Goal: Information Seeking & Learning: Compare options

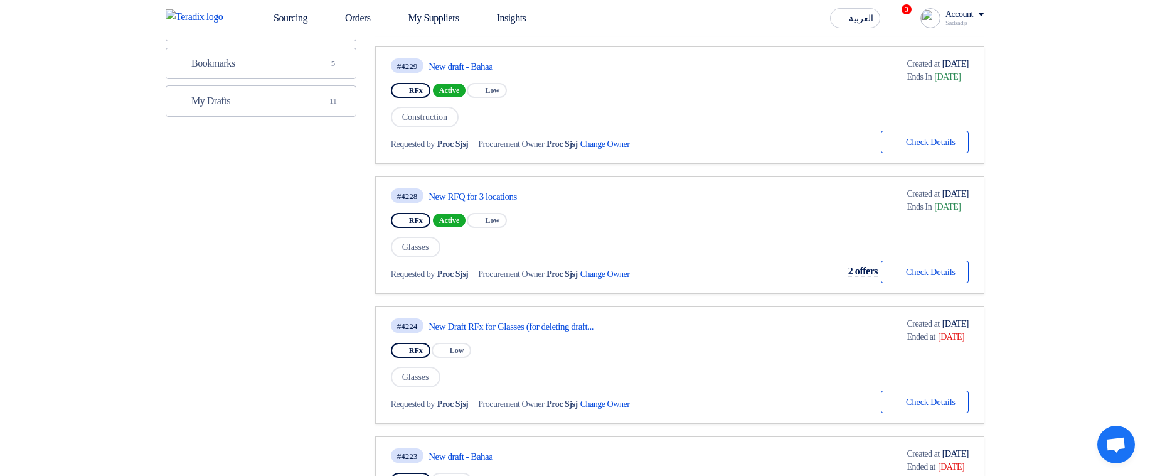
scroll to position [151, 0]
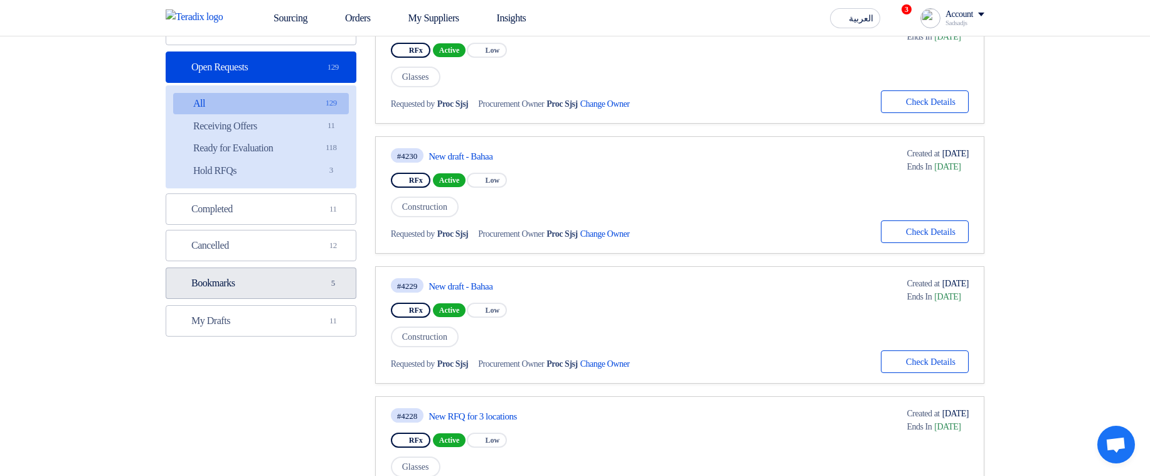
click at [273, 283] on link "Bookmarks Bookmarks 5" at bounding box center [261, 282] width 191 height 31
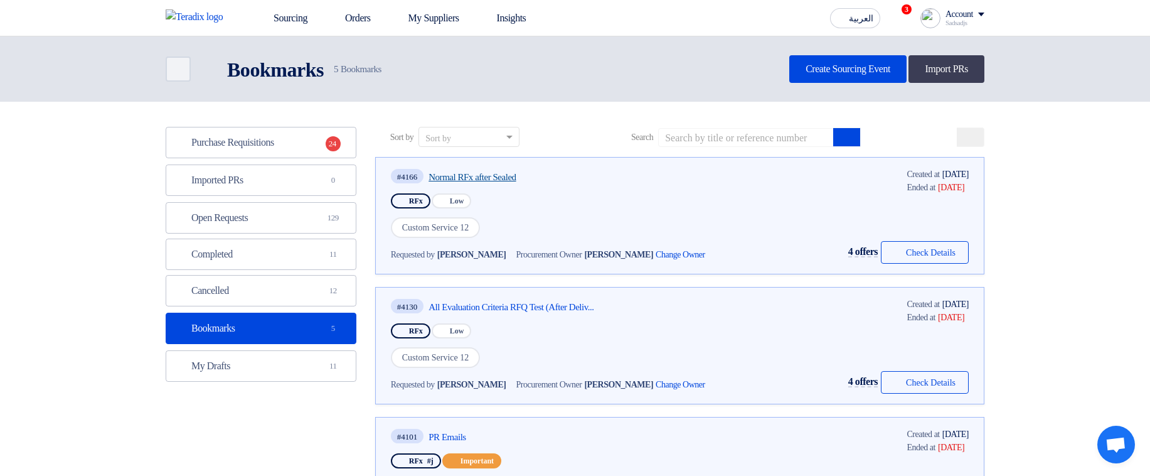
click at [467, 175] on link "Normal RFx after Sealed" at bounding box center [545, 176] width 235 height 11
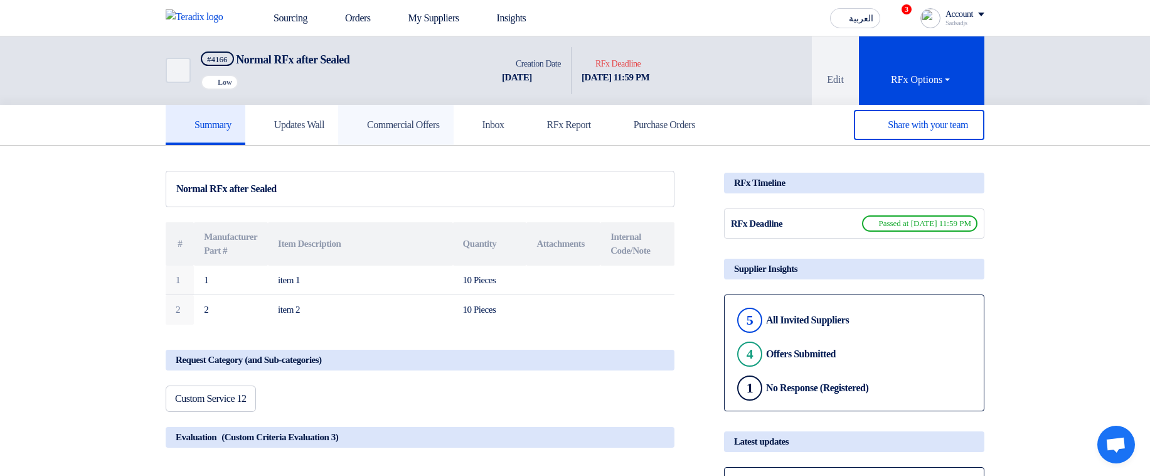
click at [435, 127] on h5 "Commercial Offers" at bounding box center [396, 125] width 88 height 13
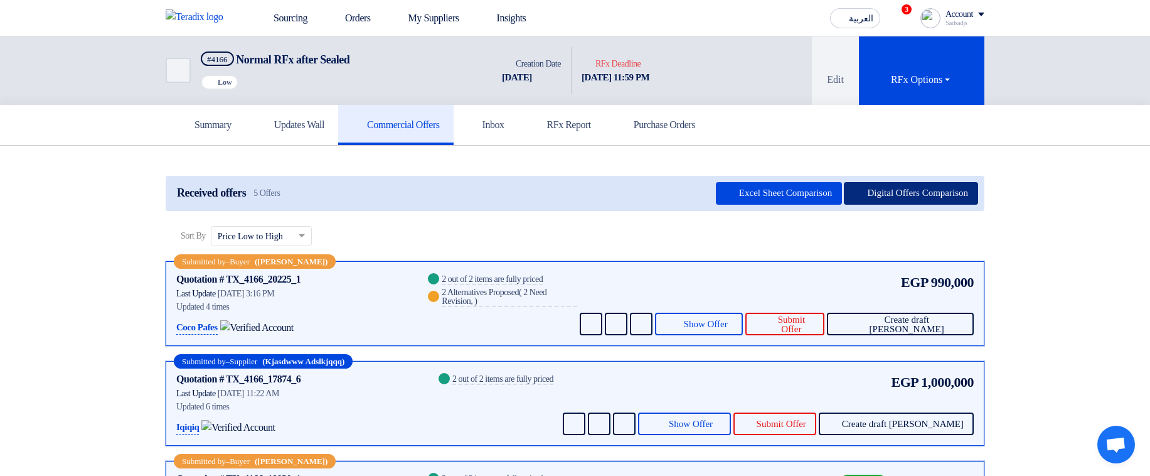
click at [875, 191] on button "Digital Offers Comparison" at bounding box center [911, 193] width 134 height 23
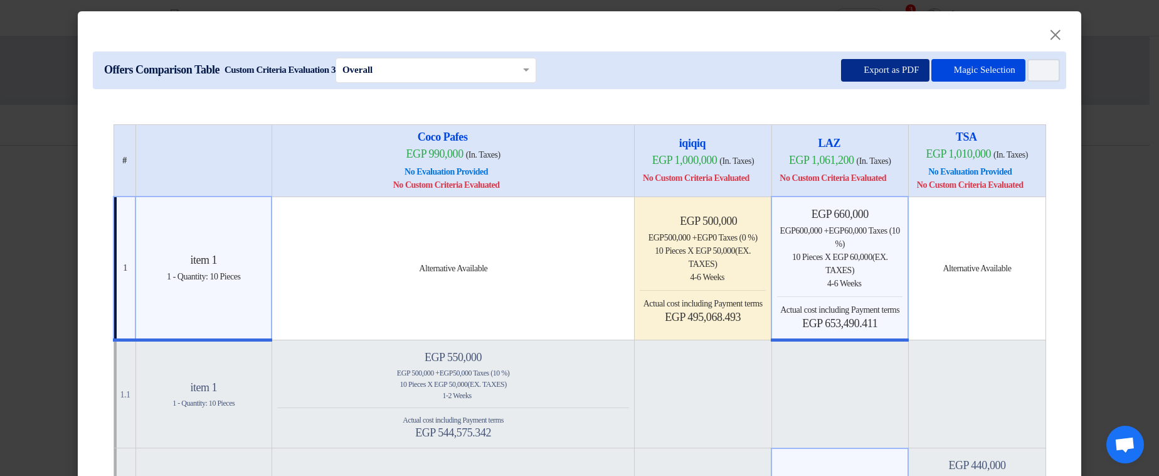
click at [841, 78] on button "Export as PDF" at bounding box center [885, 70] width 88 height 23
click at [1123, 206] on modal-container "× Offers Comparison Table Custom Criteria Evaluation 3 × Overall × Export as PD…" at bounding box center [579, 238] width 1159 height 476
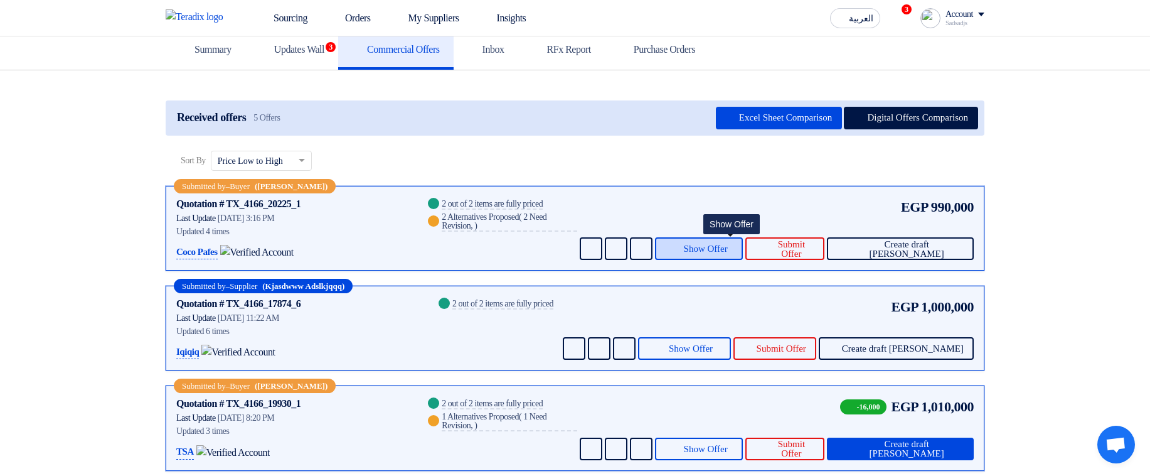
scroll to position [151, 0]
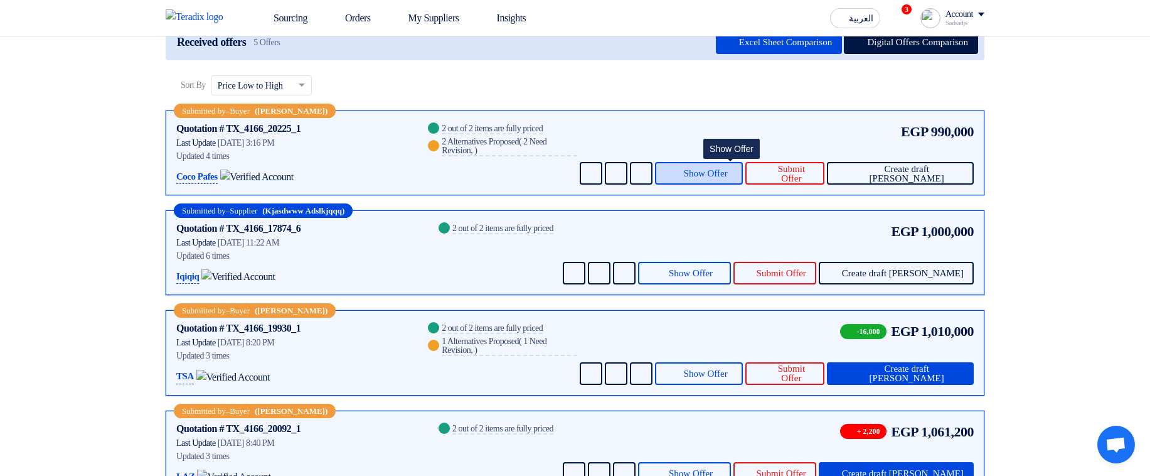
click at [715, 172] on span "Show Offer" at bounding box center [706, 173] width 44 height 9
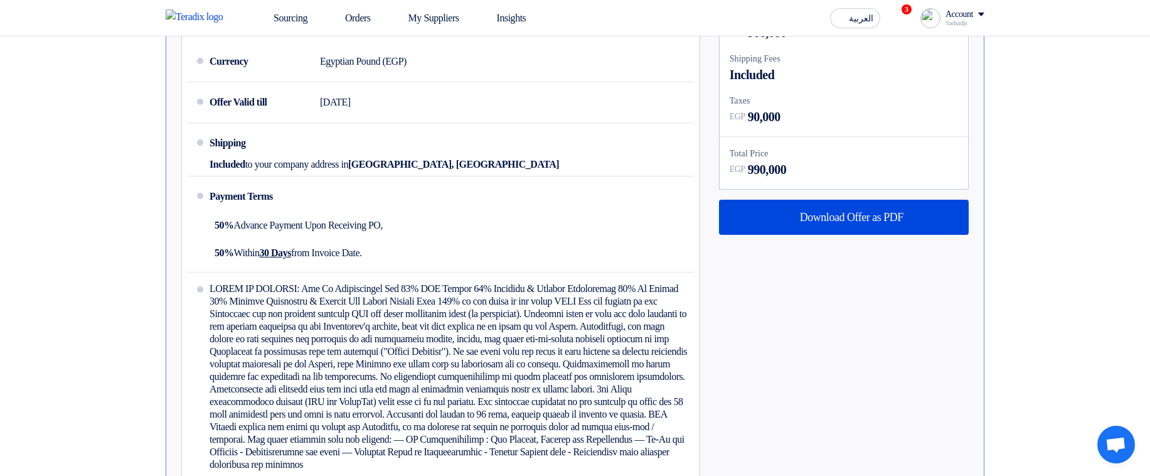
scroll to position [602, 0]
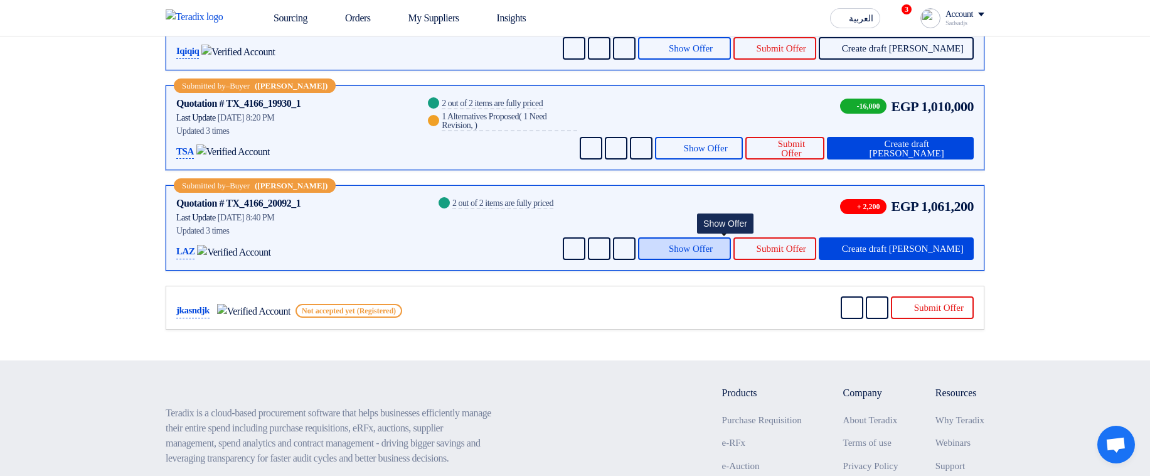
click at [713, 253] on span "Show Offer" at bounding box center [691, 248] width 44 height 9
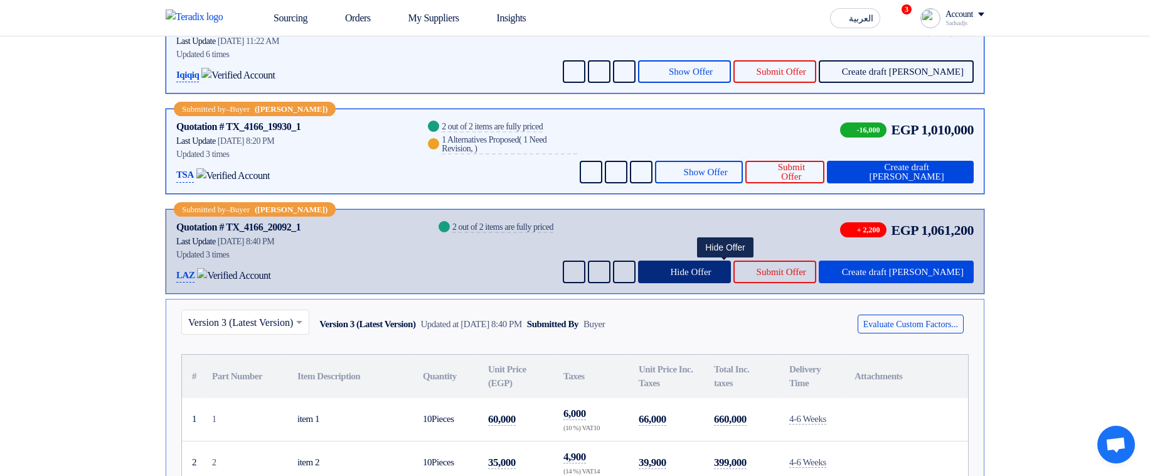
scroll to position [724, 0]
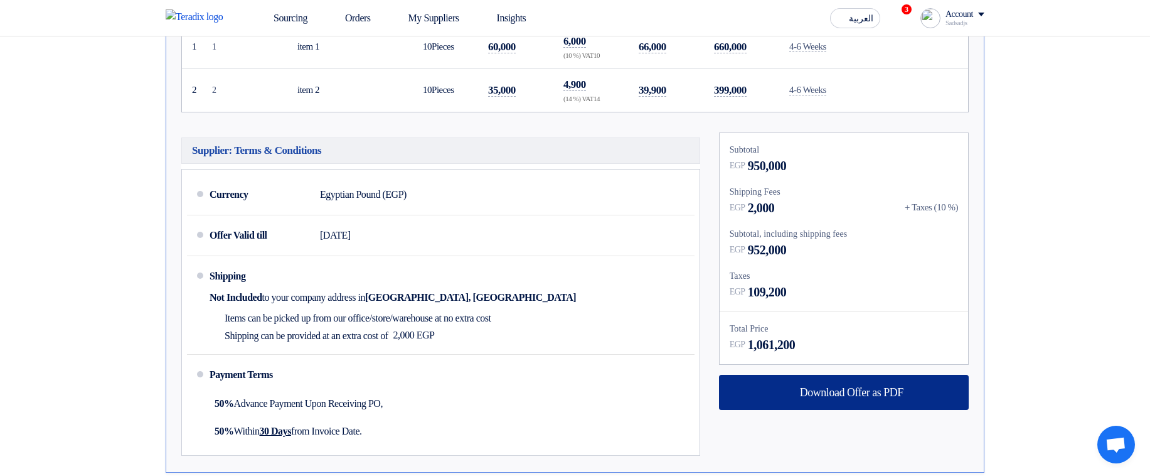
click at [853, 393] on span "Download Offer as PDF" at bounding box center [852, 391] width 104 height 11
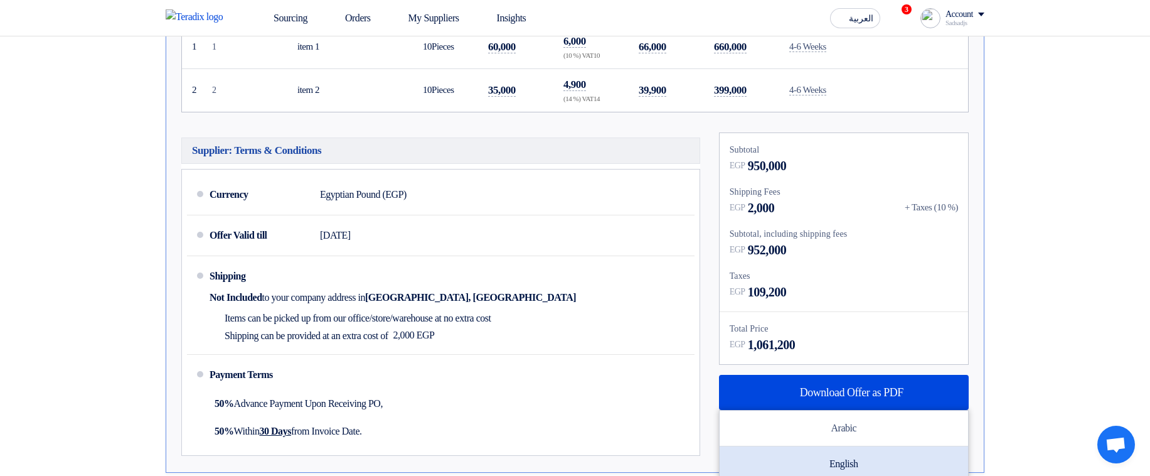
click at [851, 460] on div "English" at bounding box center [844, 463] width 248 height 35
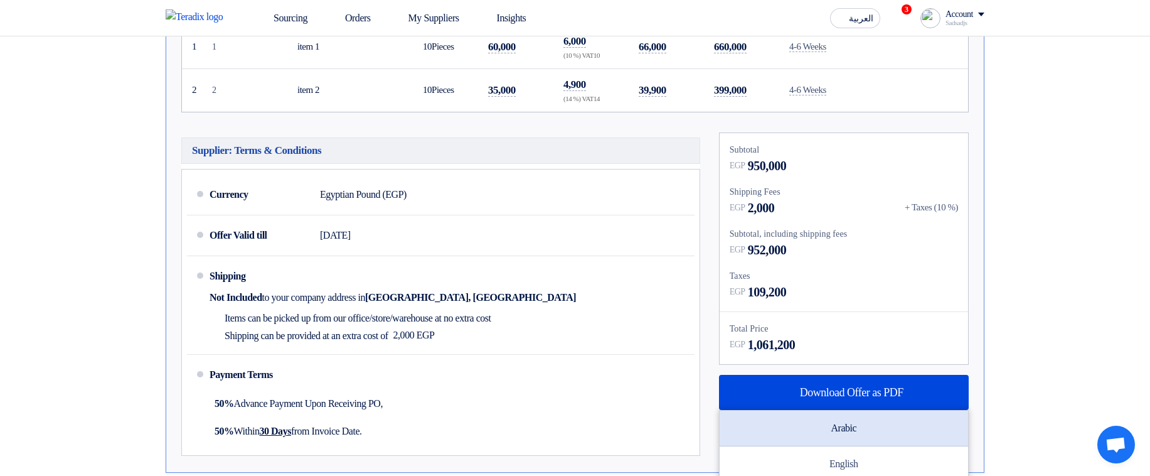
click at [855, 428] on div "Arabic" at bounding box center [844, 428] width 248 height 36
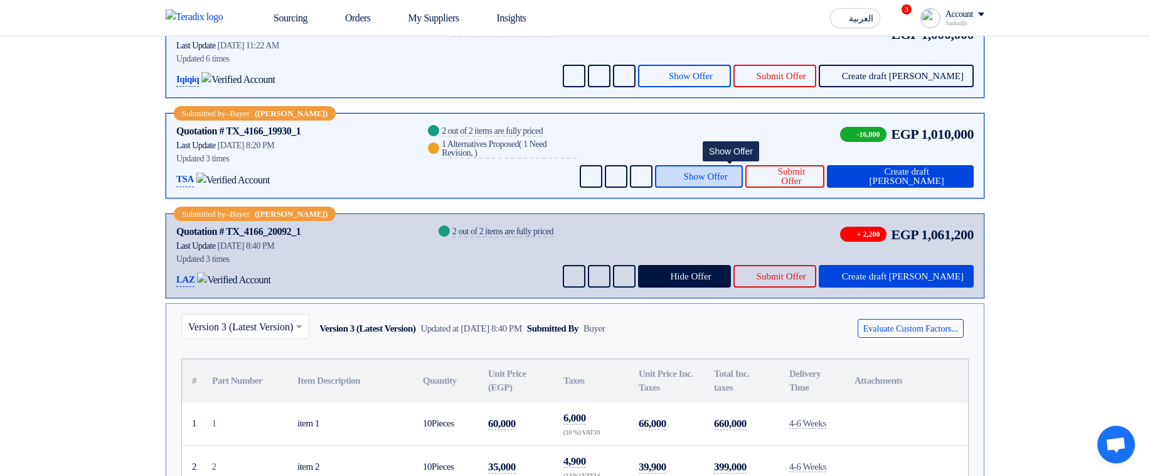
click at [718, 172] on span "Show Offer" at bounding box center [706, 176] width 44 height 9
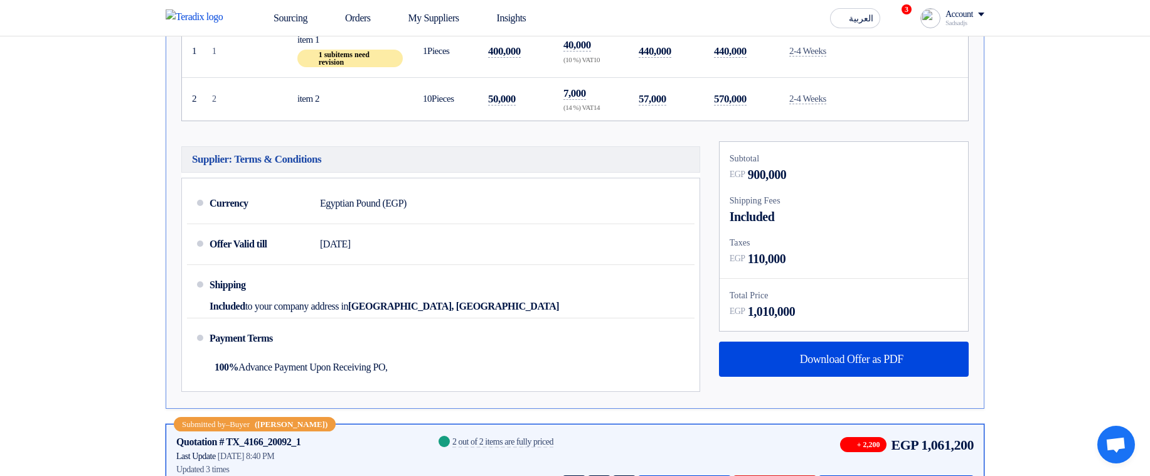
scroll to position [649, 0]
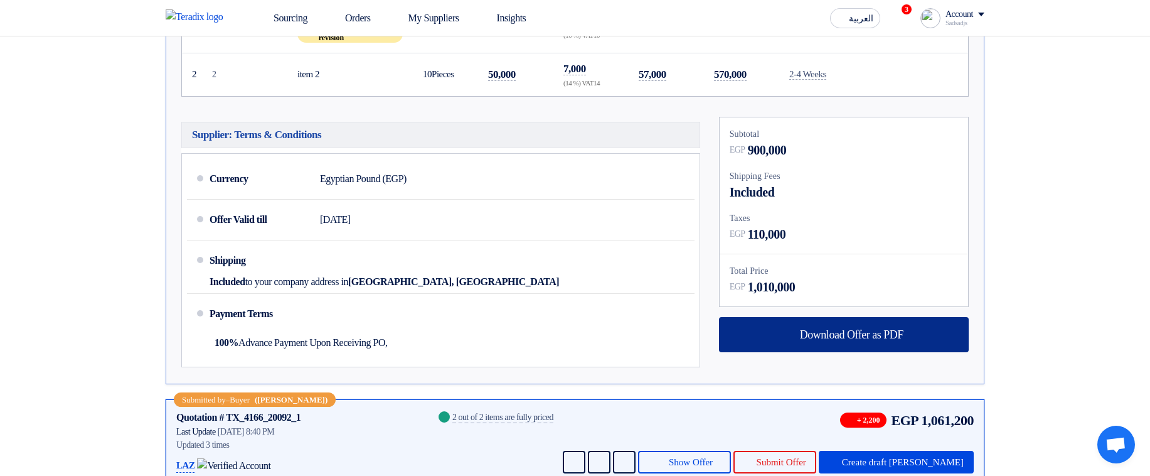
click at [848, 329] on span "Download Offer as PDF" at bounding box center [852, 334] width 104 height 11
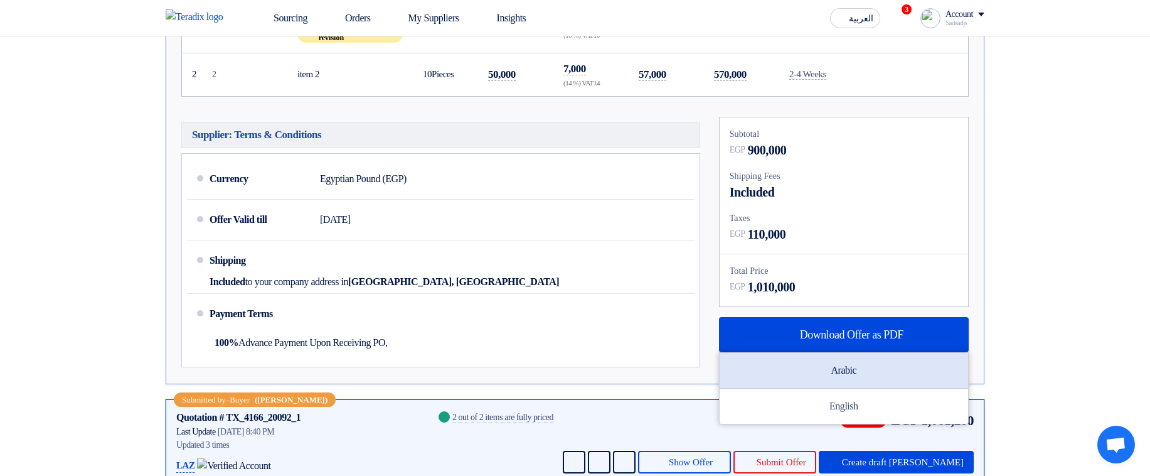
click at [842, 365] on div "Arabic" at bounding box center [844, 371] width 248 height 36
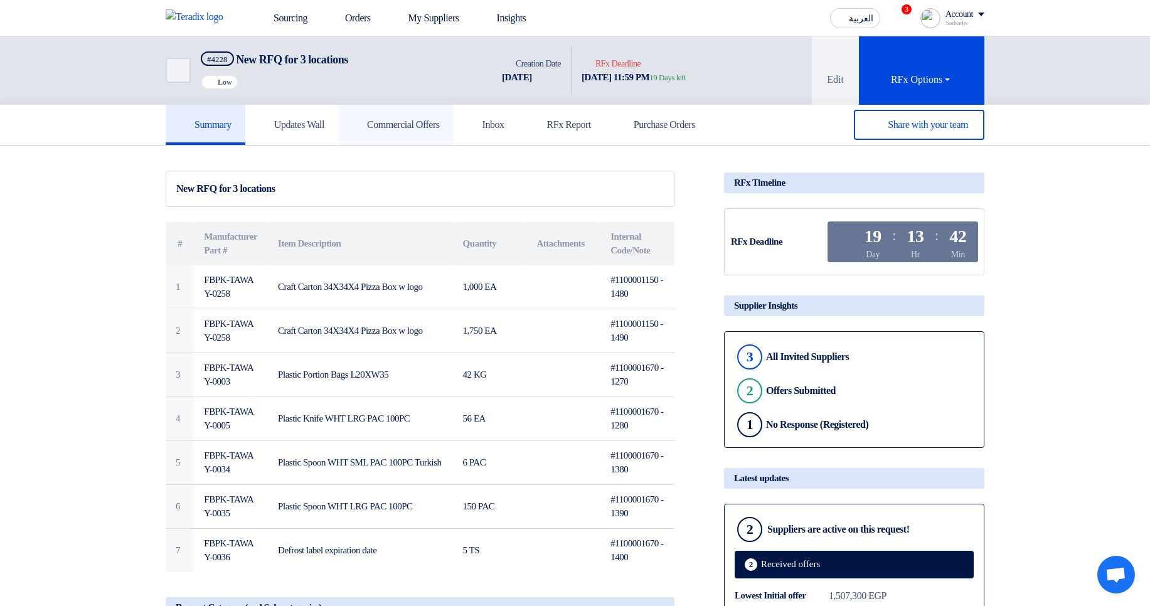
click at [440, 119] on h5 "Commercial Offers" at bounding box center [396, 125] width 88 height 13
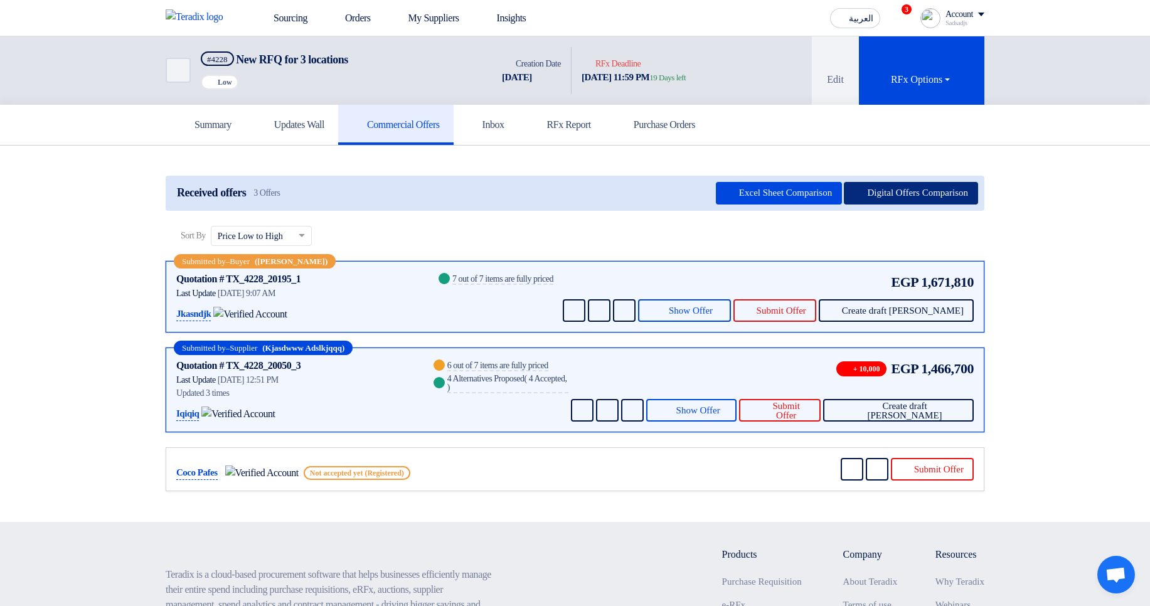
click at [918, 188] on button "Digital Offers Comparison" at bounding box center [911, 193] width 134 height 23
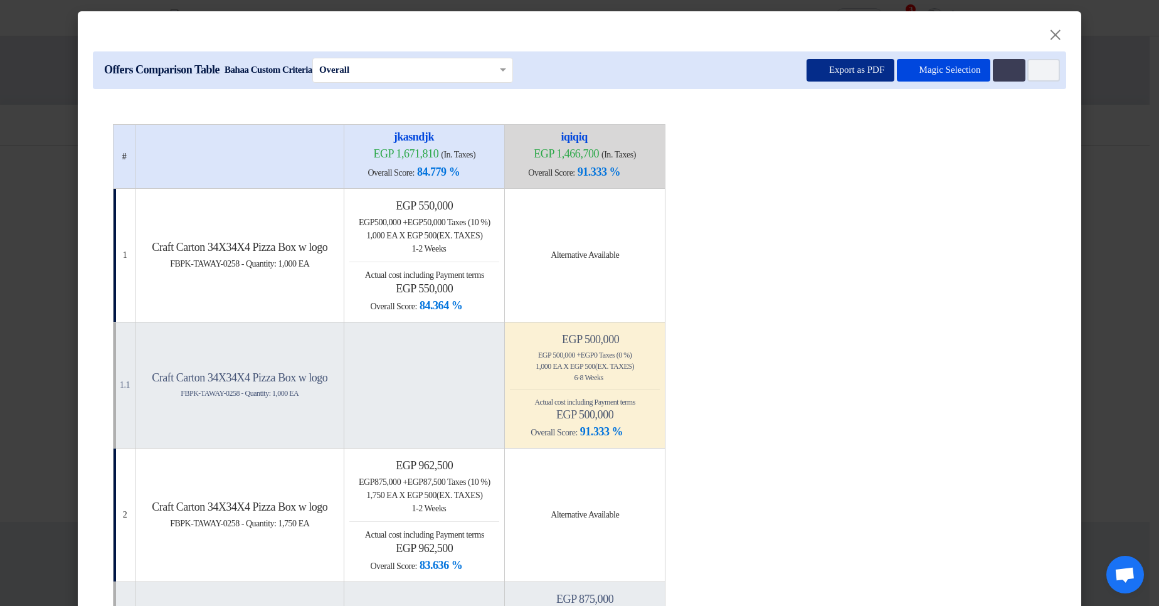
click at [836, 65] on button "Export as PDF" at bounding box center [851, 70] width 88 height 23
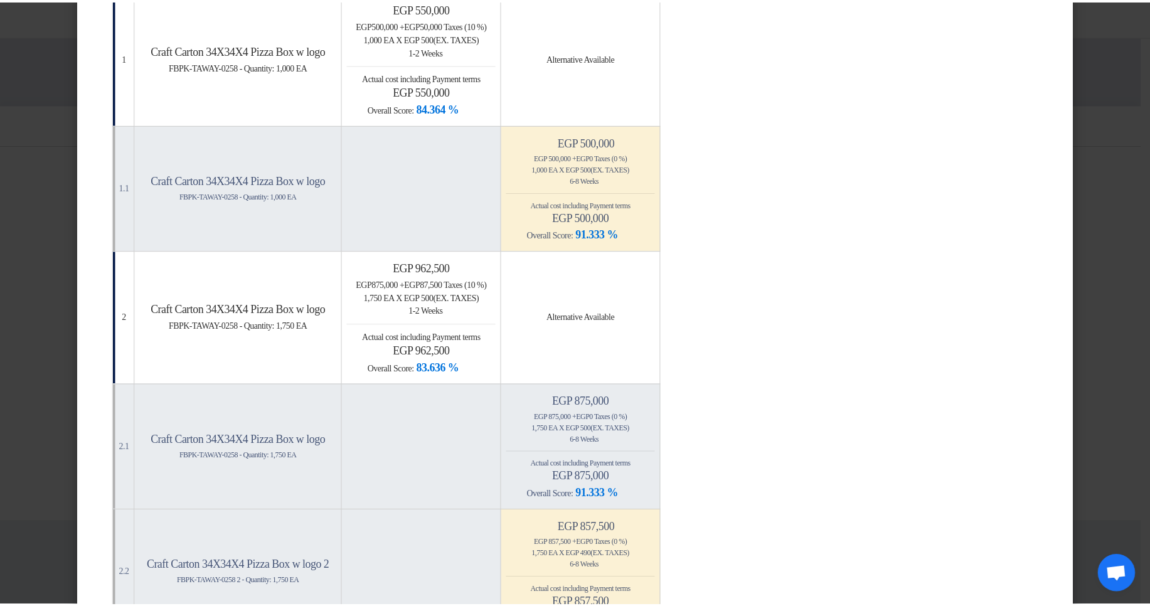
scroll to position [452, 0]
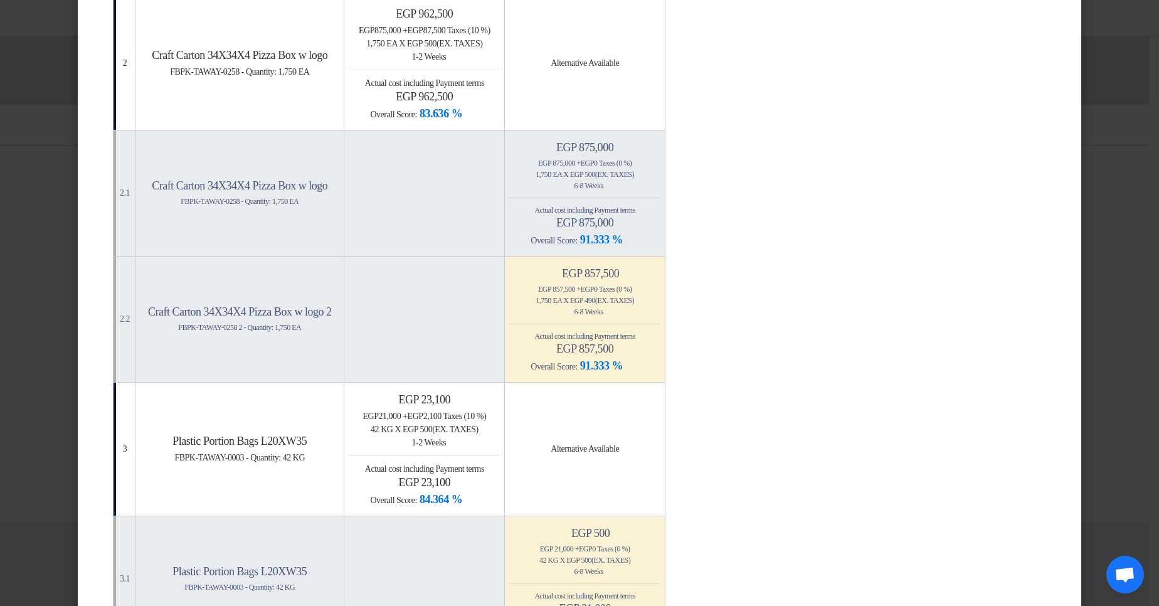
click at [1091, 205] on modal-container "× Offers Comparison Table Bahaa Custom Criteria × Overall × Export as PDF Magic…" at bounding box center [579, 303] width 1159 height 606
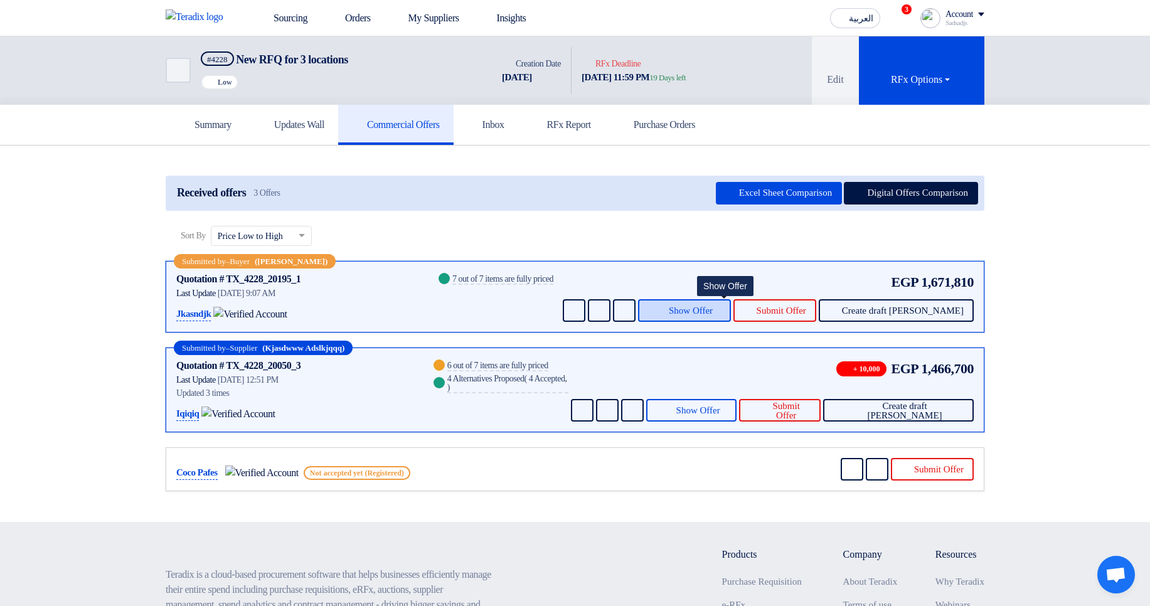
click at [713, 307] on span "Show Offer" at bounding box center [691, 310] width 44 height 9
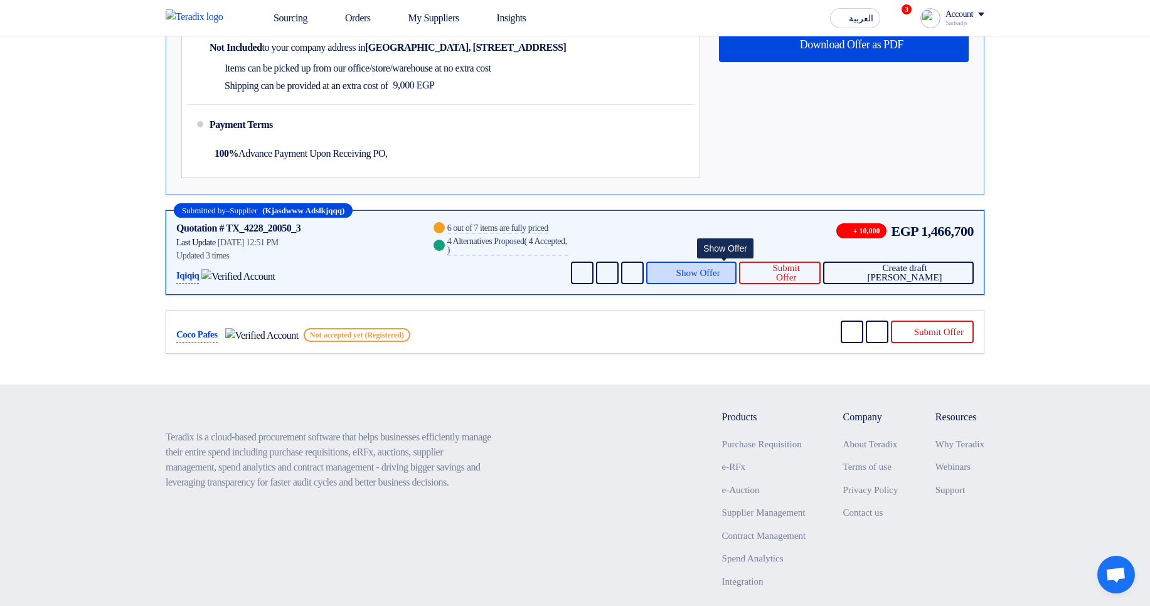
click at [720, 274] on span "Show Offer" at bounding box center [698, 273] width 44 height 9
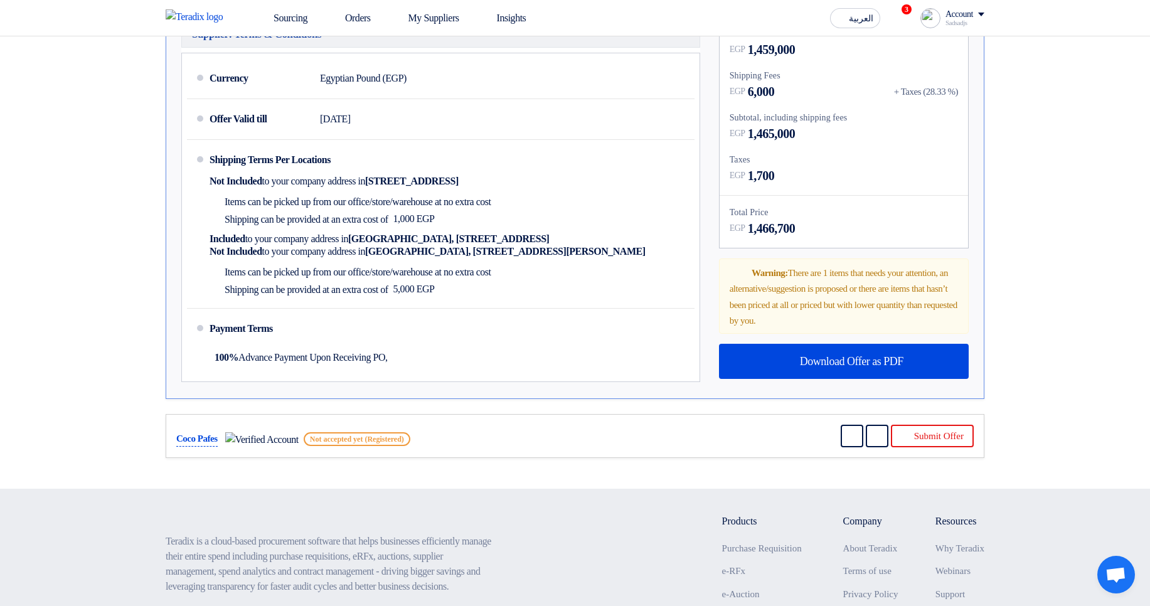
scroll to position [824, 0]
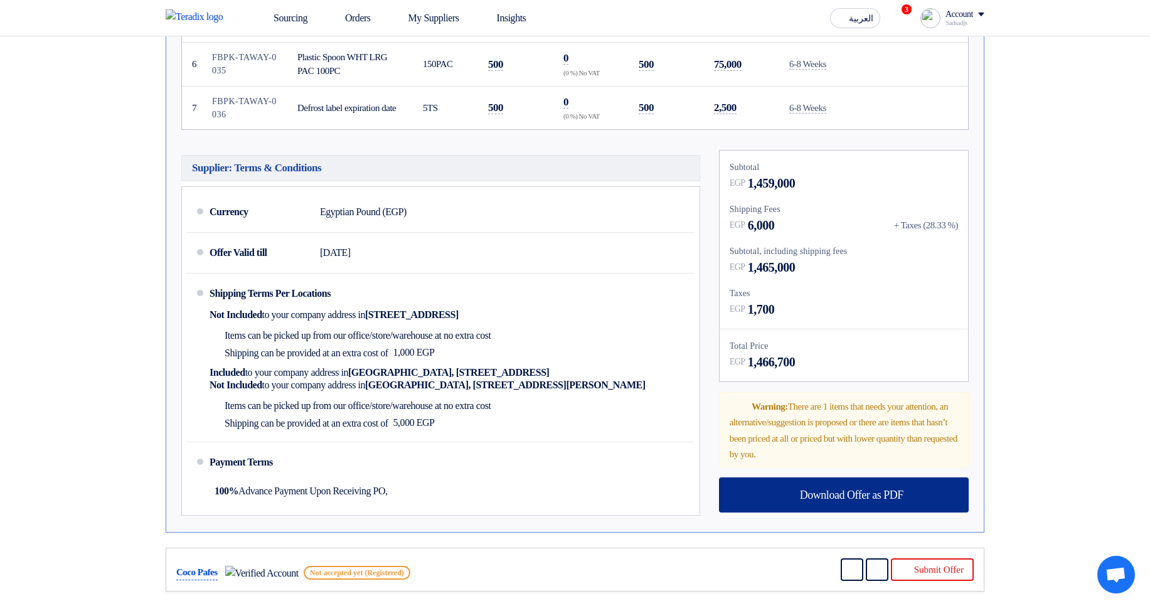
click at [817, 466] on div "Download Offer as PDF" at bounding box center [844, 494] width 250 height 35
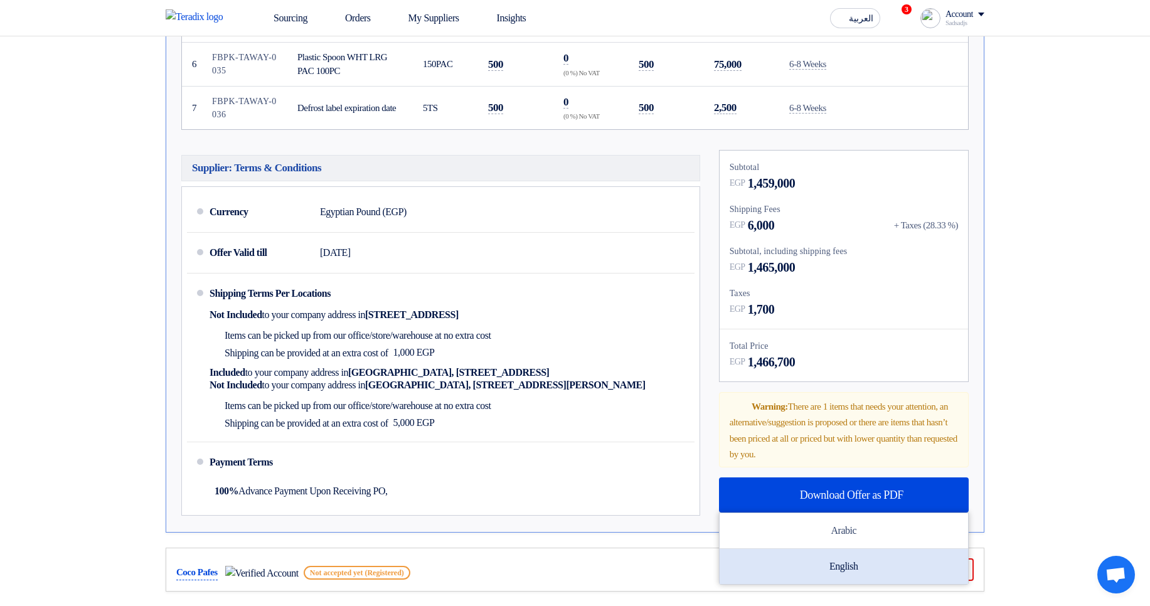
click at [846, 466] on div "English" at bounding box center [844, 566] width 248 height 35
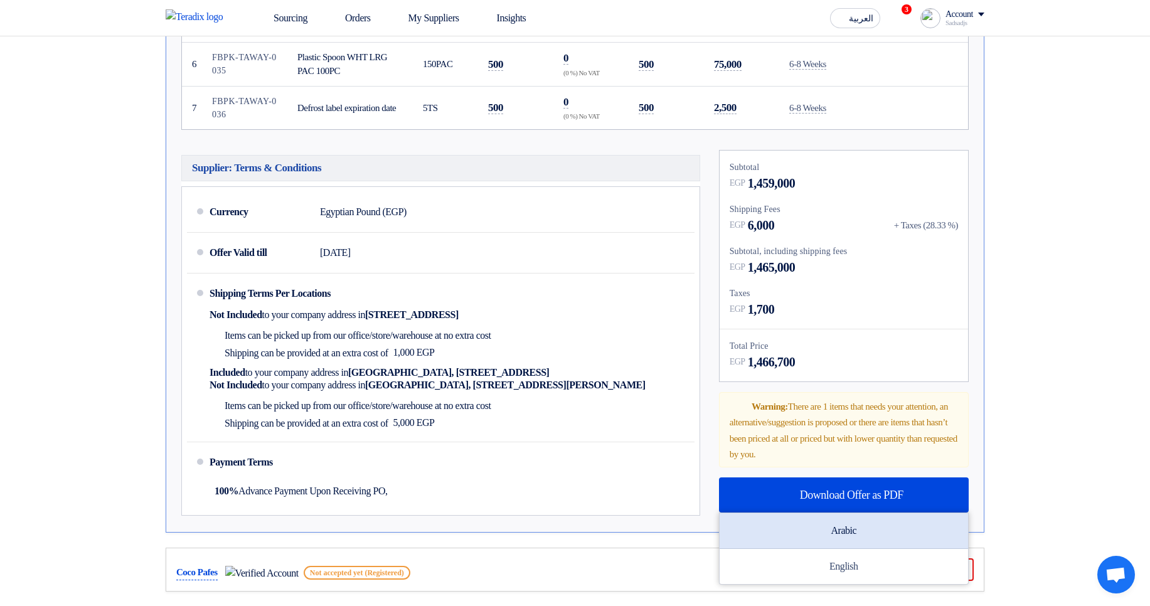
click at [844, 466] on div "Arabic" at bounding box center [844, 531] width 248 height 36
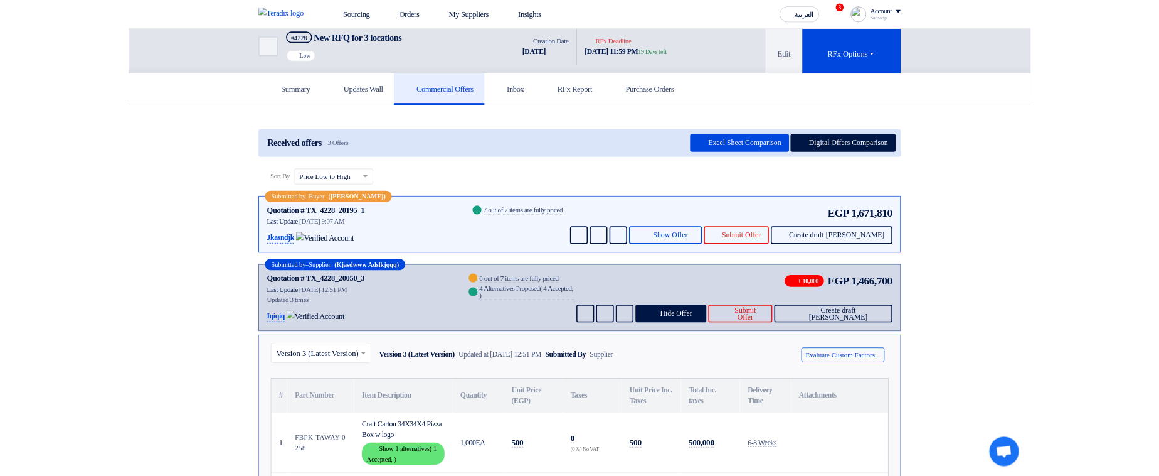
scroll to position [0, 0]
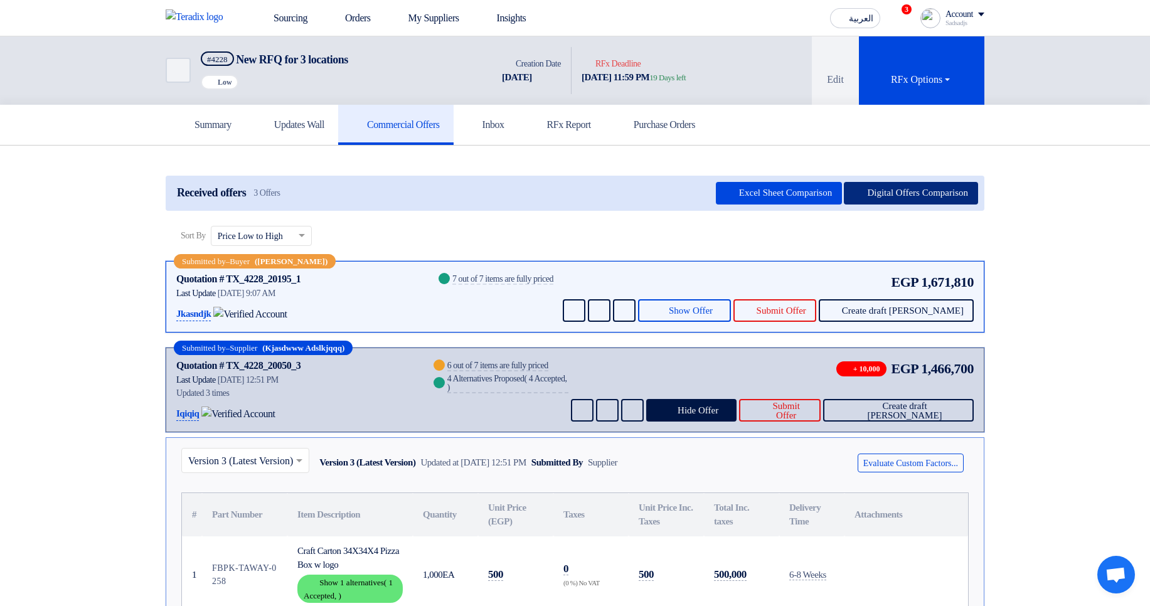
click at [875, 189] on button "Digital Offers Comparison" at bounding box center [911, 193] width 134 height 23
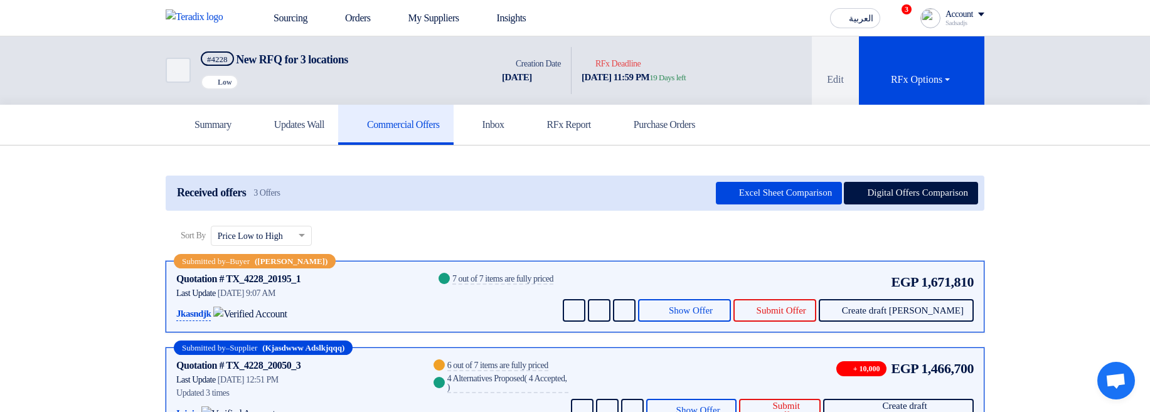
click at [923, 179] on div "Received offers 3 Offers Excel Sheet Comparison Digital Offers Comparison" at bounding box center [575, 193] width 819 height 35
click at [923, 188] on button "Digital Offers Comparison" at bounding box center [911, 193] width 134 height 23
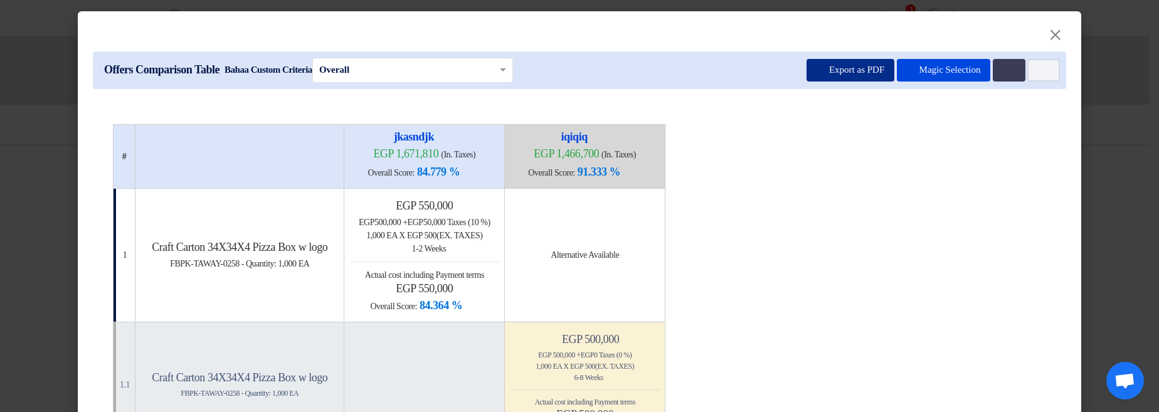
click at [827, 70] on button "Export as PDF" at bounding box center [851, 70] width 88 height 23
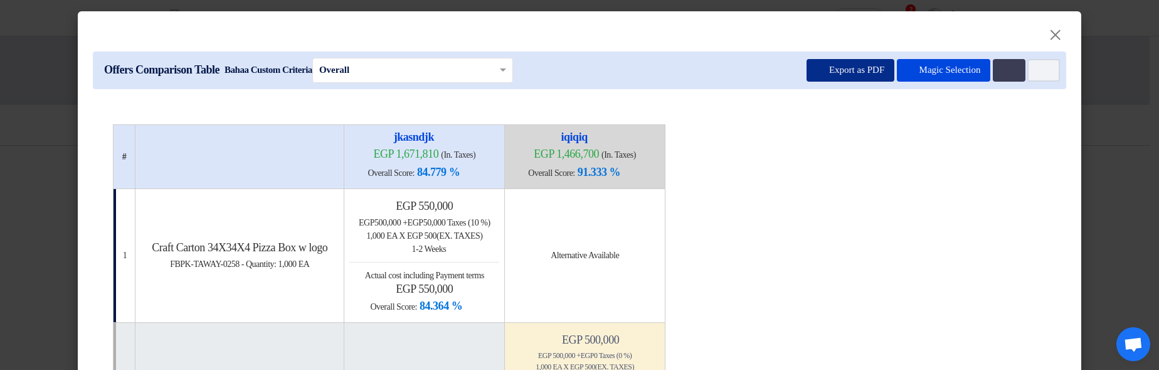
click at [818, 74] on button "Export as PDF" at bounding box center [851, 70] width 88 height 23
click at [831, 68] on button "Export as PDF" at bounding box center [851, 70] width 88 height 23
click at [830, 73] on button "Export as PDF" at bounding box center [851, 70] width 88 height 23
